Goal: Navigation & Orientation: Find specific page/section

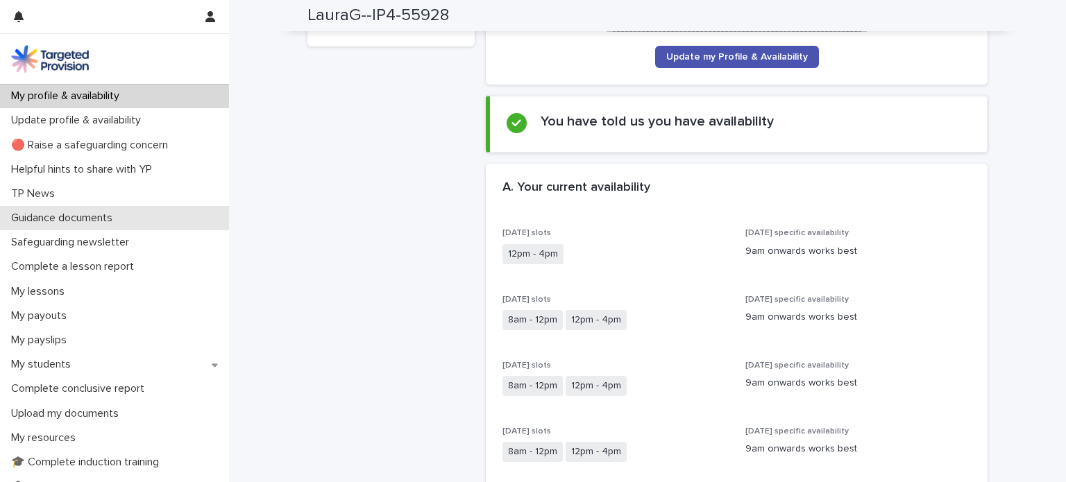
click at [39, 219] on p "Guidance documents" at bounding box center [65, 218] width 118 height 13
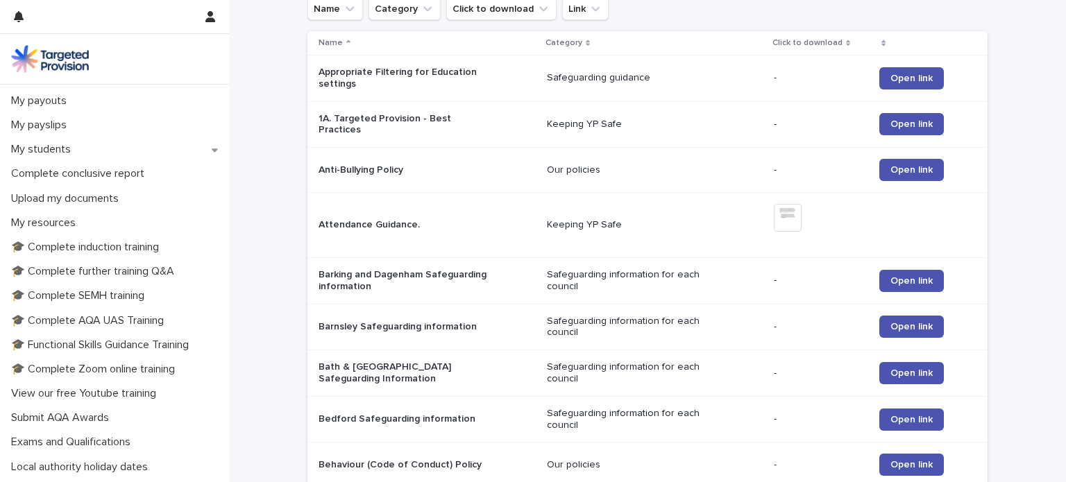
scroll to position [217, 0]
click at [103, 249] on p "🎓 Complete induction training" at bounding box center [88, 245] width 165 height 13
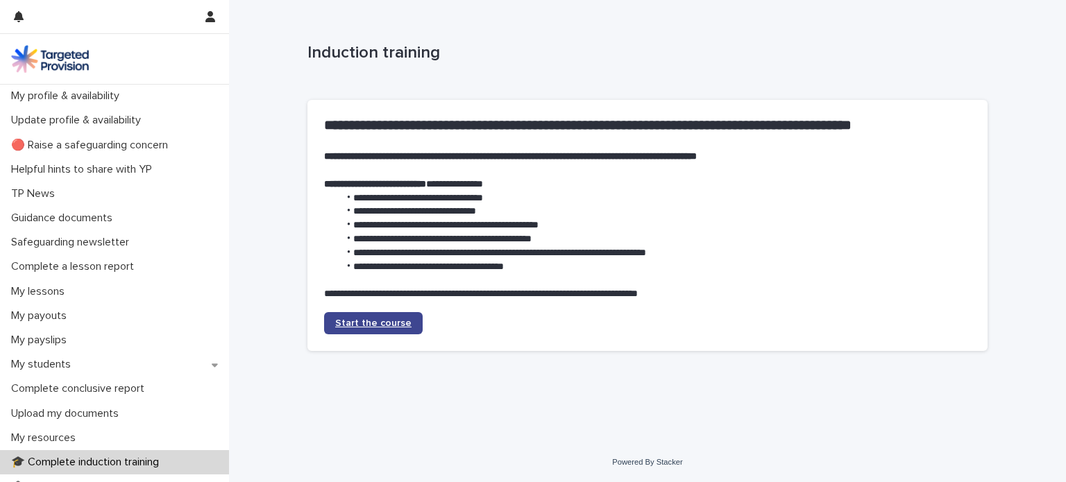
click at [367, 318] on link "Start the course" at bounding box center [373, 323] width 99 height 22
click at [372, 321] on span "Start the course" at bounding box center [373, 324] width 76 height 10
click at [60, 297] on p "My lessons" at bounding box center [41, 291] width 70 height 13
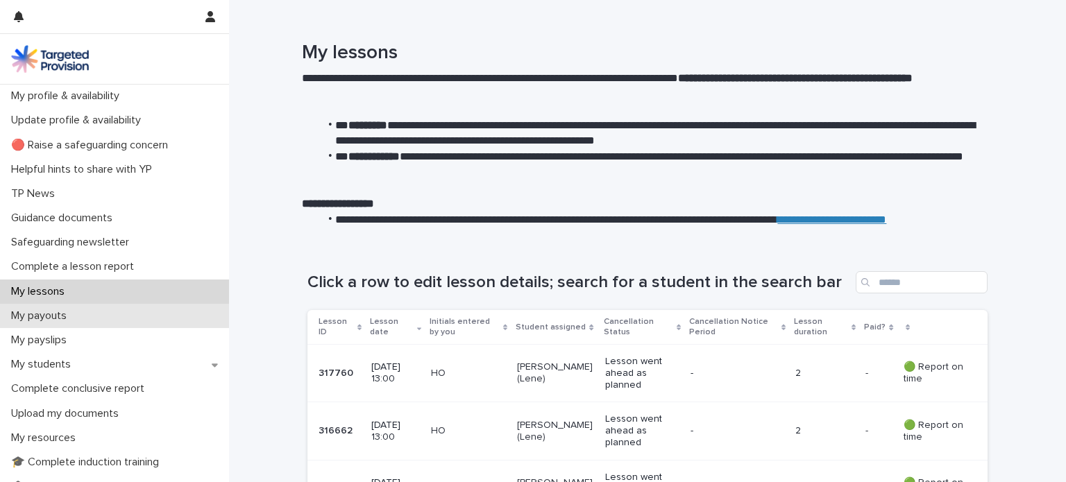
click at [67, 319] on p "My payouts" at bounding box center [42, 316] width 72 height 13
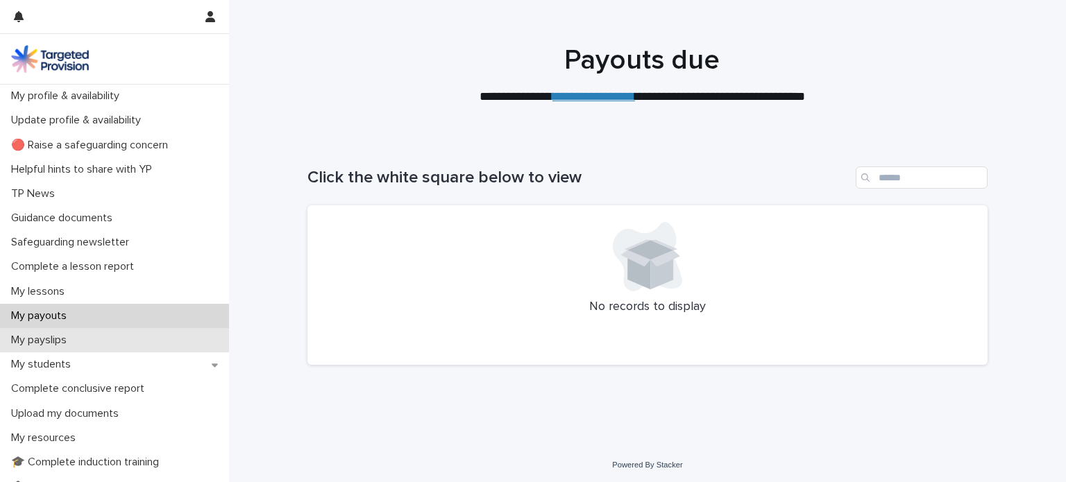
click at [60, 338] on p "My payslips" at bounding box center [42, 340] width 72 height 13
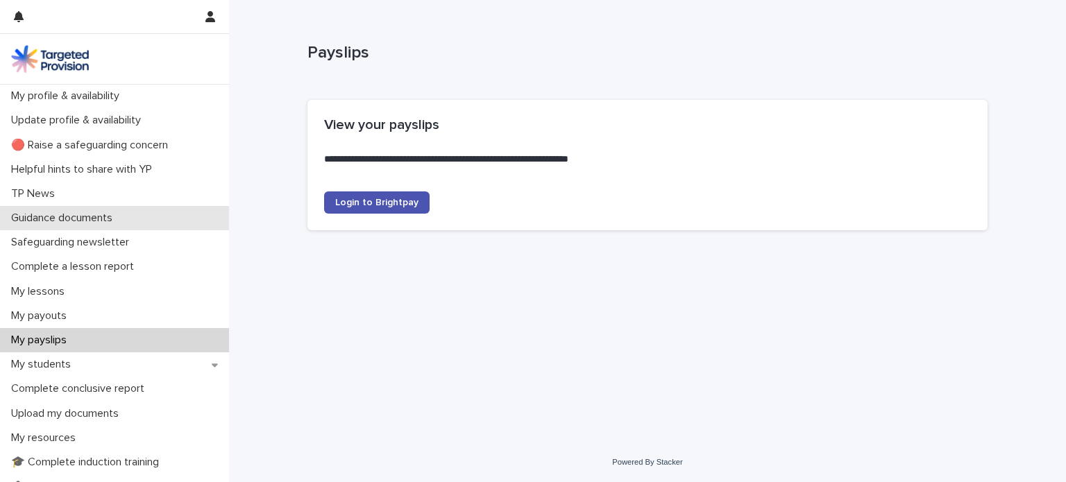
click at [117, 216] on p "Guidance documents" at bounding box center [65, 218] width 118 height 13
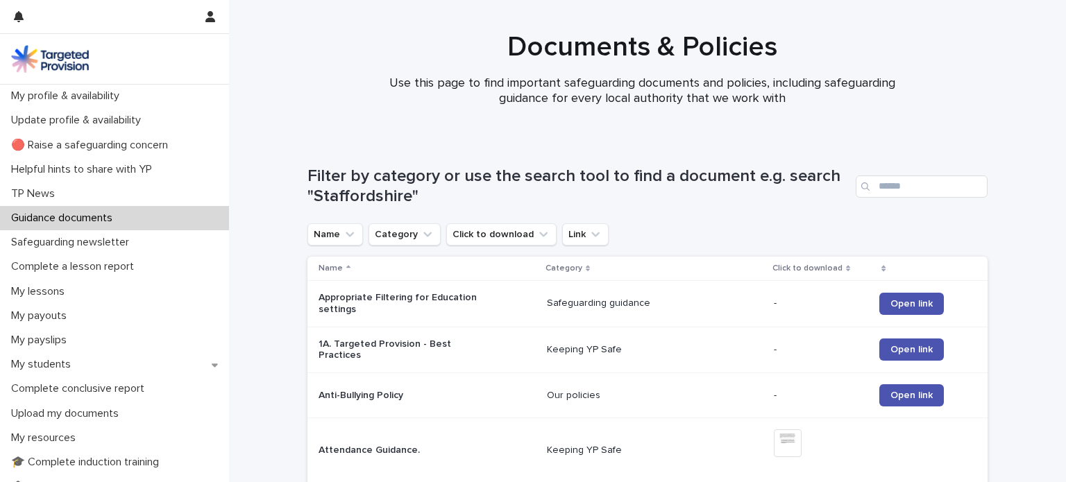
click at [872, 183] on div "Search" at bounding box center [867, 187] width 22 height 22
click at [863, 183] on icon "Search" at bounding box center [865, 187] width 8 height 8
click at [870, 187] on div "Search" at bounding box center [867, 187] width 22 height 22
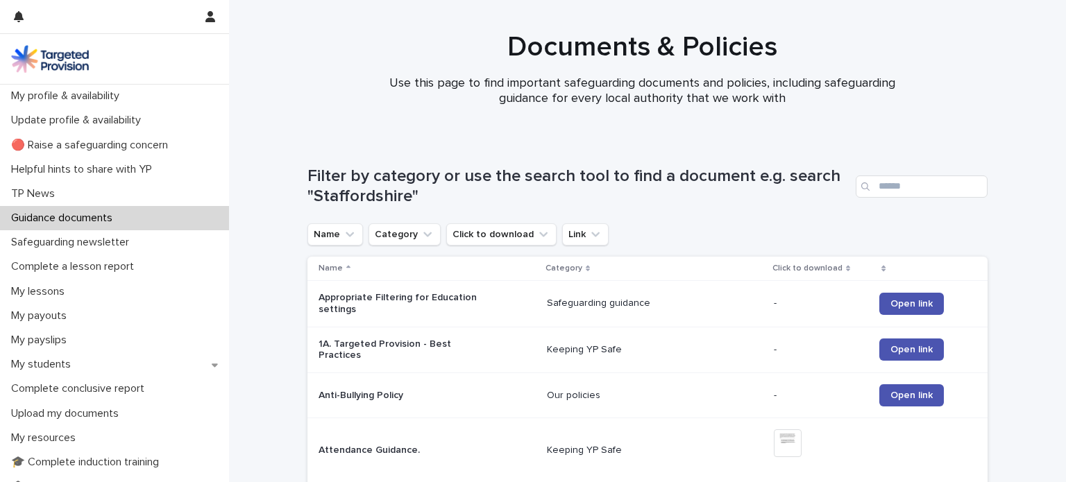
drag, startPoint x: 870, startPoint y: 187, endPoint x: 875, endPoint y: 169, distance: 18.2
click at [875, 169] on div "Filter by category or use the search tool to find a document e.g. search "Staff…" at bounding box center [648, 187] width 680 height 40
click at [884, 185] on input "Search" at bounding box center [922, 187] width 132 height 22
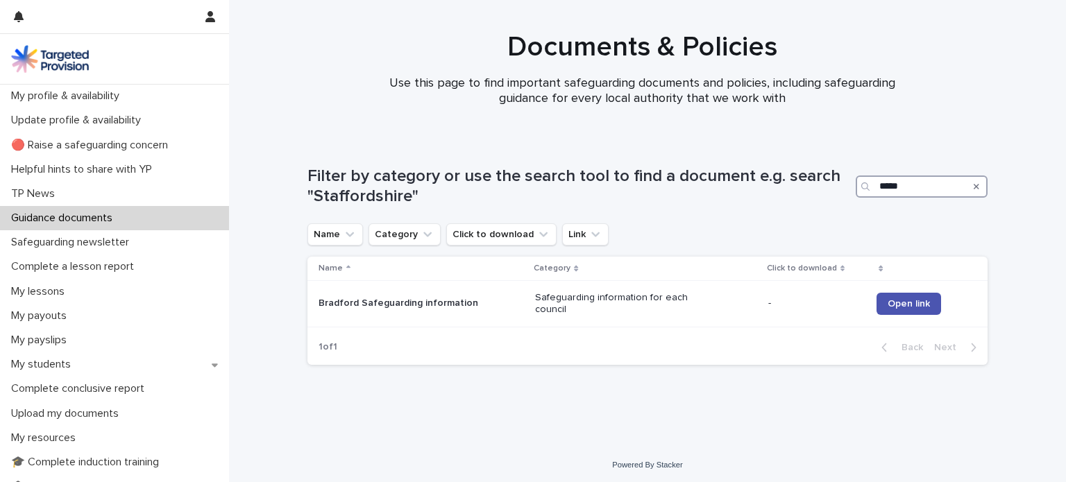
drag, startPoint x: 909, startPoint y: 188, endPoint x: 805, endPoint y: 183, distance: 104.3
click at [805, 183] on div "Filter by category or use the search tool to find a document e.g. search "Staff…" at bounding box center [648, 187] width 680 height 40
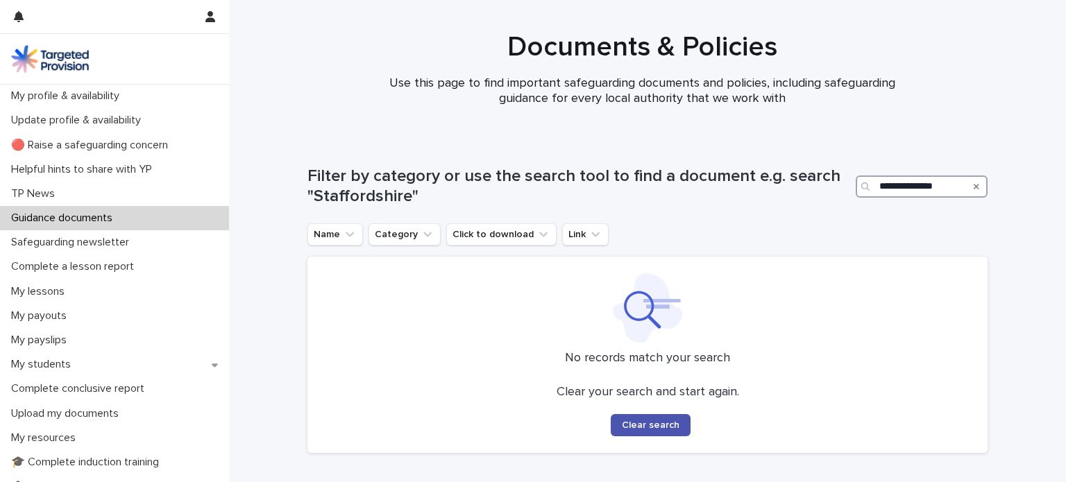
type input "**********"
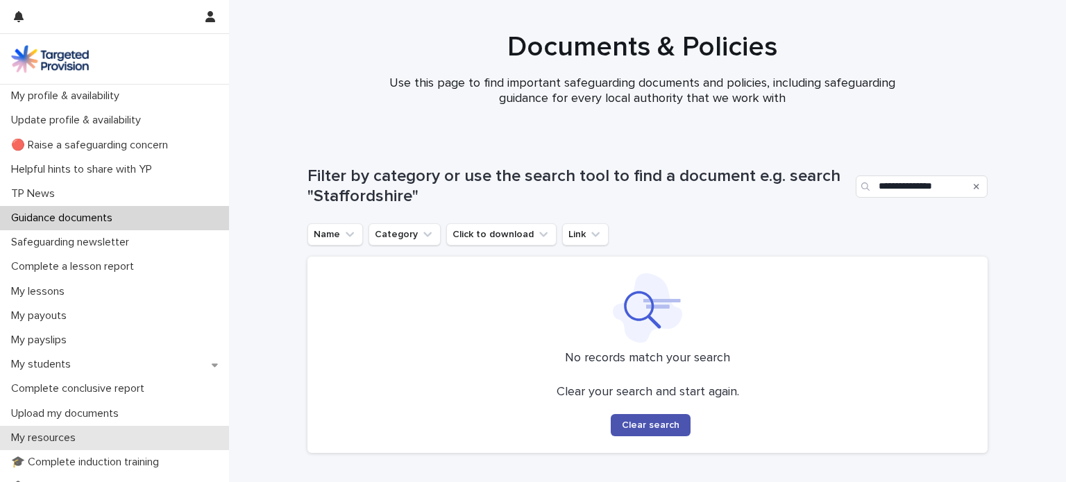
click at [37, 435] on p "My resources" at bounding box center [46, 438] width 81 height 13
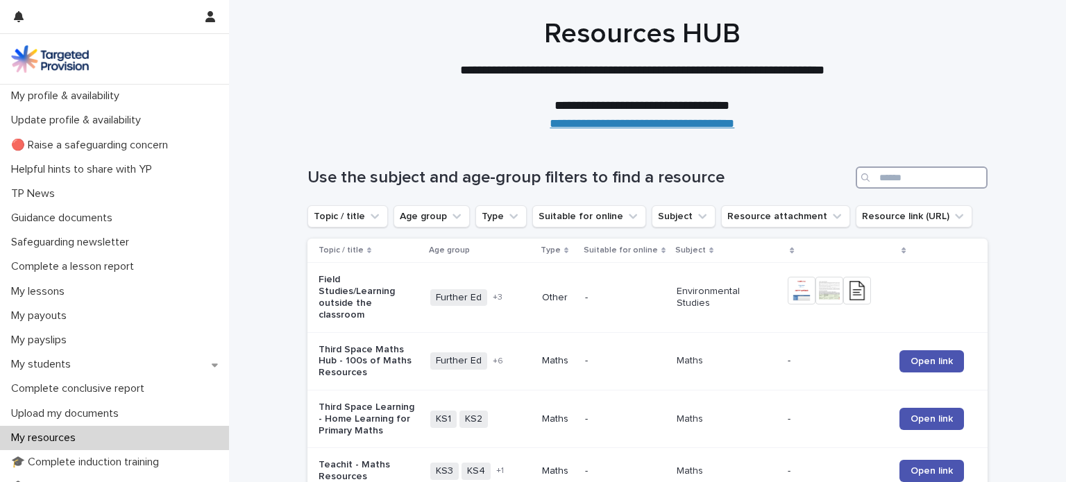
click at [879, 178] on input "Search" at bounding box center [922, 178] width 132 height 22
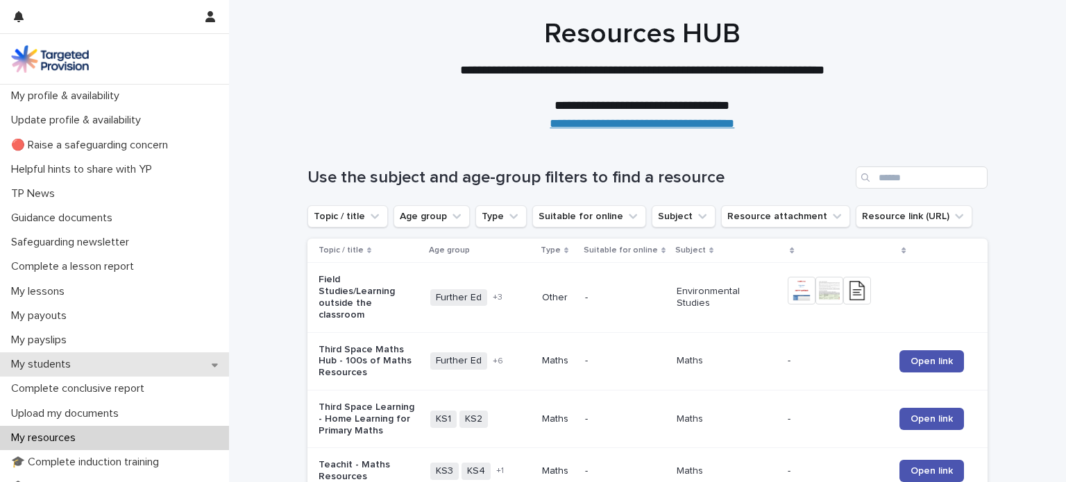
click at [53, 358] on p "My students" at bounding box center [44, 364] width 76 height 13
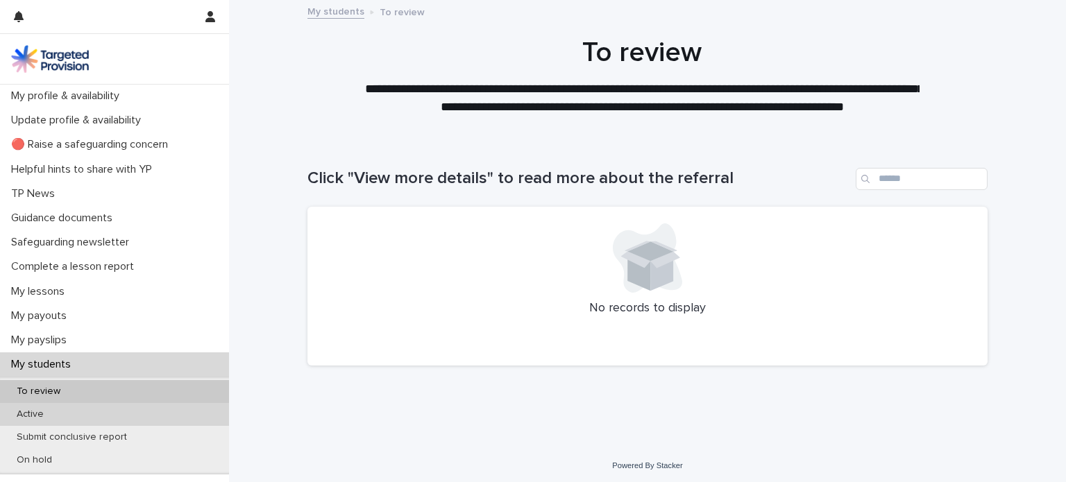
click at [62, 413] on div "Active" at bounding box center [114, 414] width 229 height 23
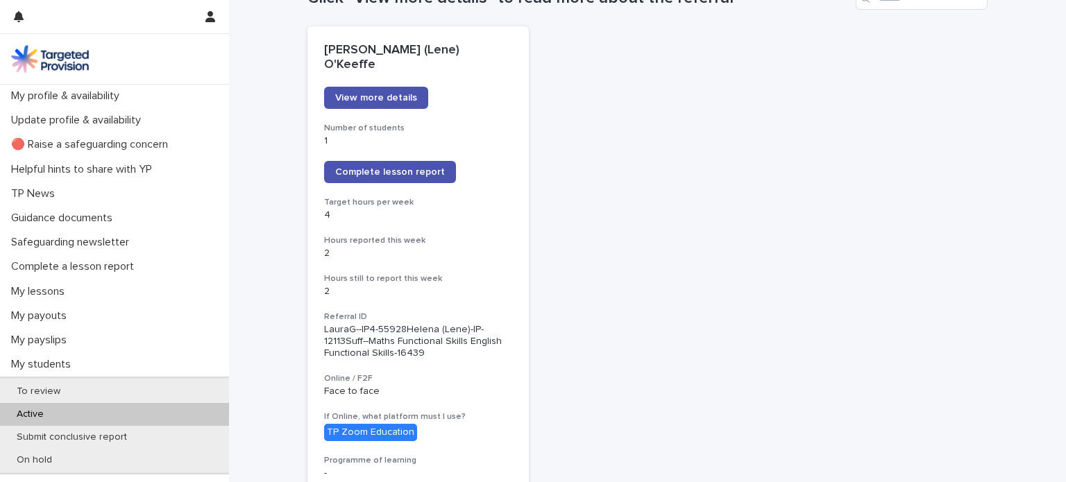
scroll to position [178, 0]
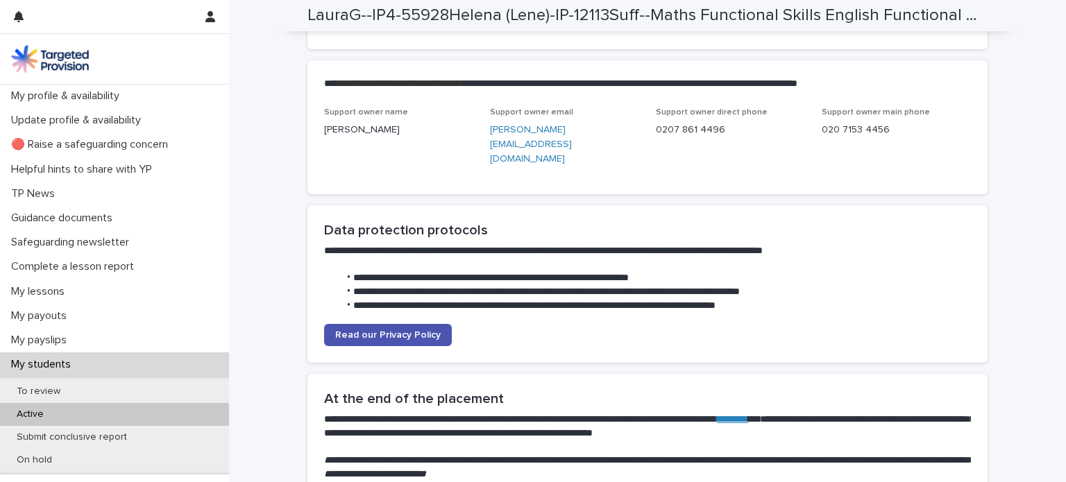
scroll to position [3312, 0]
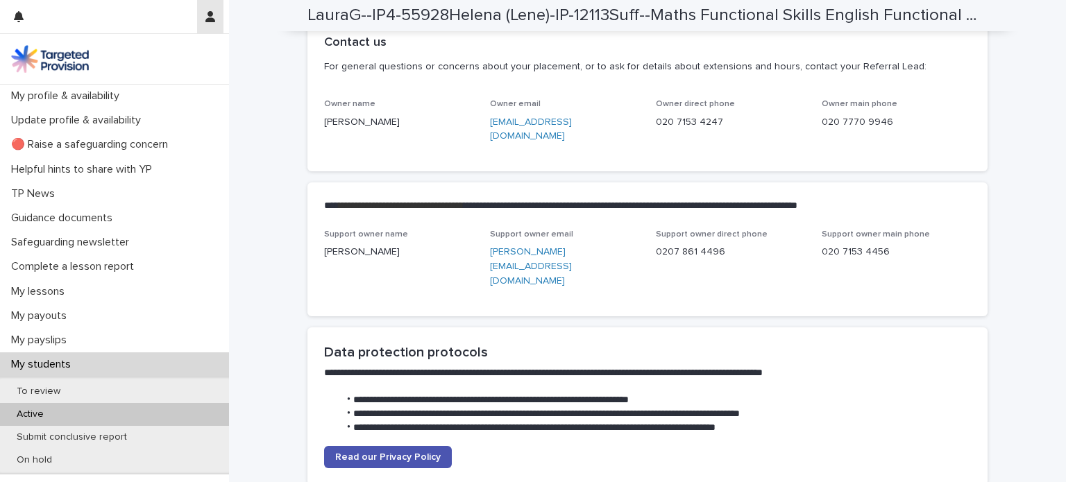
click at [211, 16] on icon "button" at bounding box center [210, 16] width 10 height 11
click at [162, 58] on p "Log Out" at bounding box center [169, 59] width 87 height 24
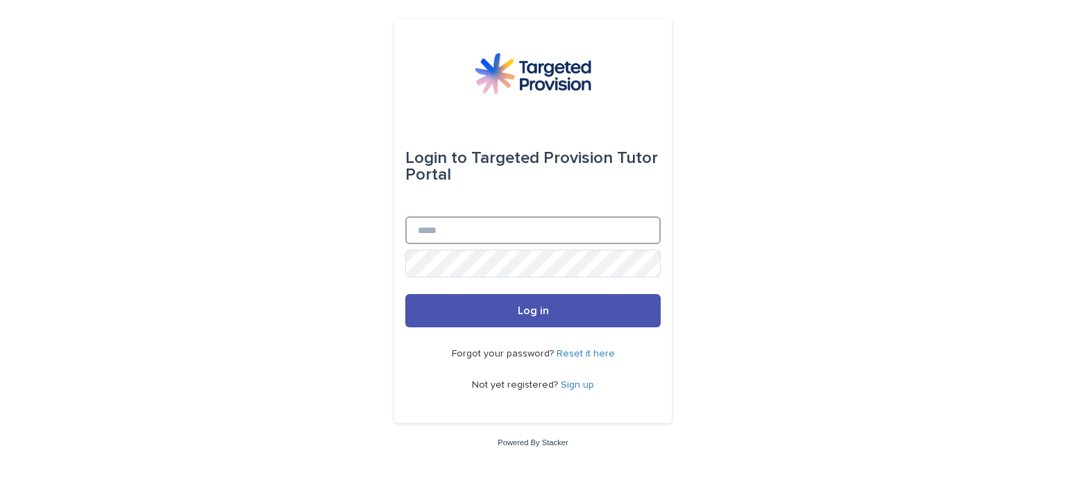
type input "**********"
